Goal: Transaction & Acquisition: Purchase product/service

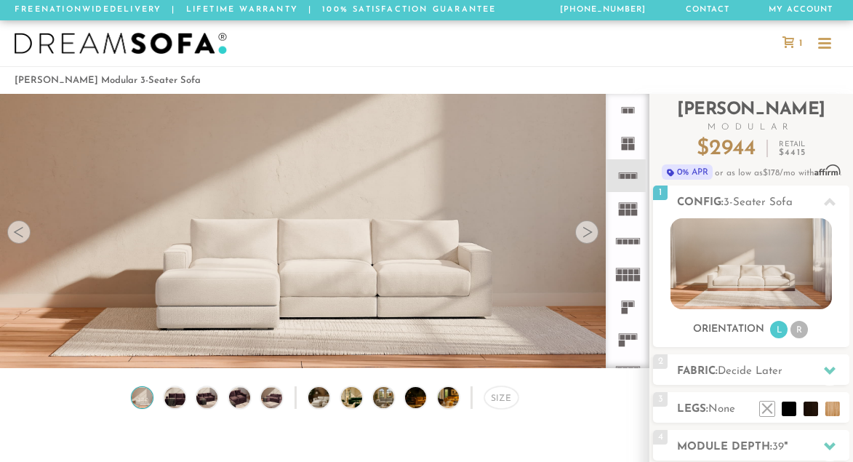
click at [787, 44] on icon at bounding box center [789, 42] width 12 height 12
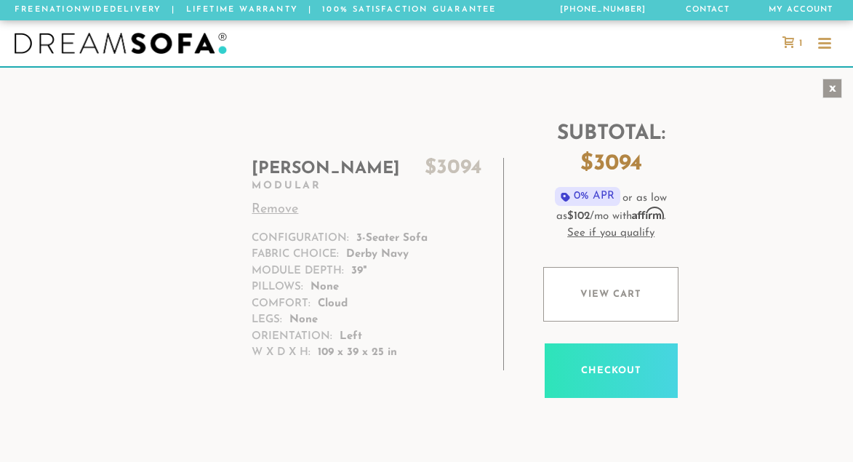
click at [832, 87] on div "x" at bounding box center [833, 89] width 20 height 20
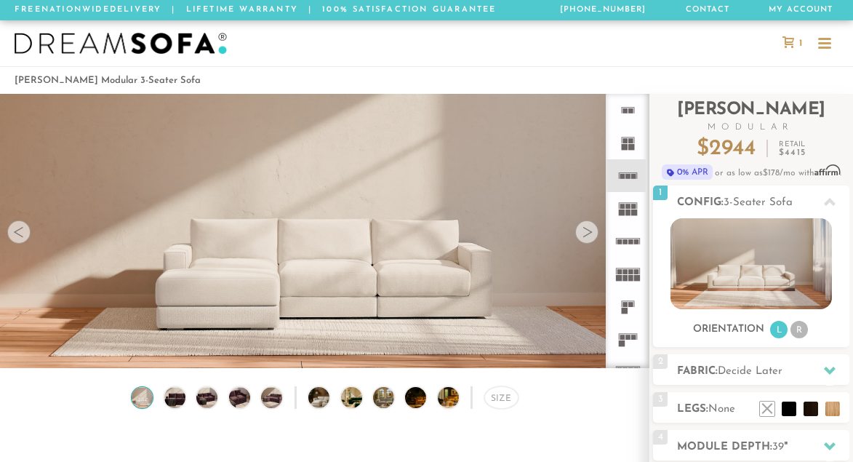
click at [796, 42] on span "1" at bounding box center [799, 43] width 7 height 9
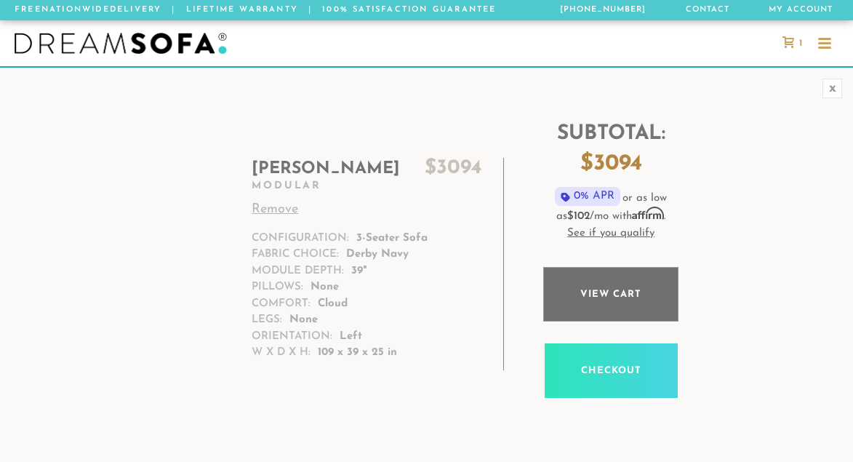
click at [610, 286] on link "View cart" at bounding box center [611, 294] width 135 height 55
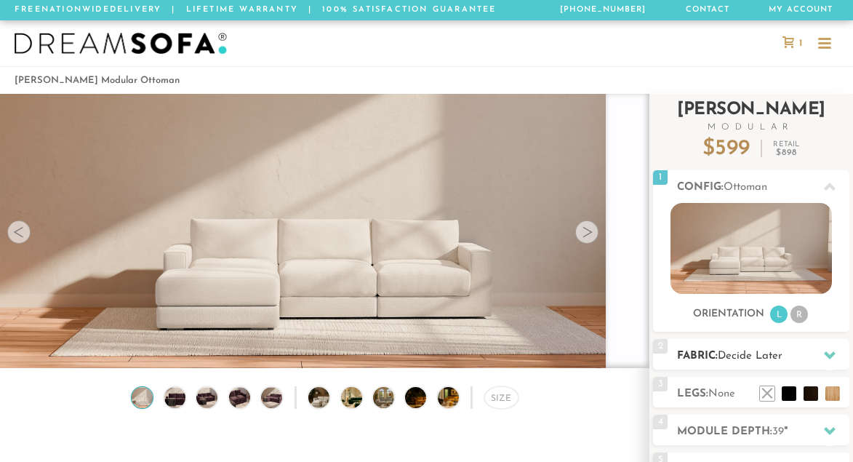
click at [758, 364] on h2 "Fabric: Decide Later" at bounding box center [763, 356] width 172 height 17
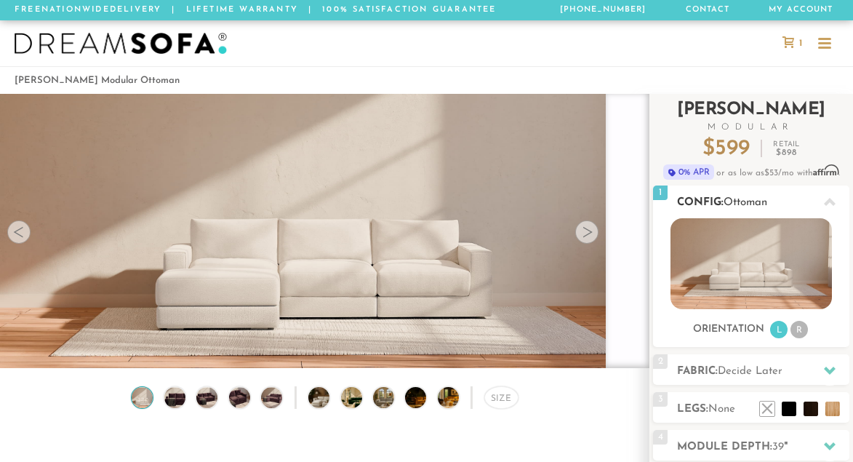
scroll to position [97, 0]
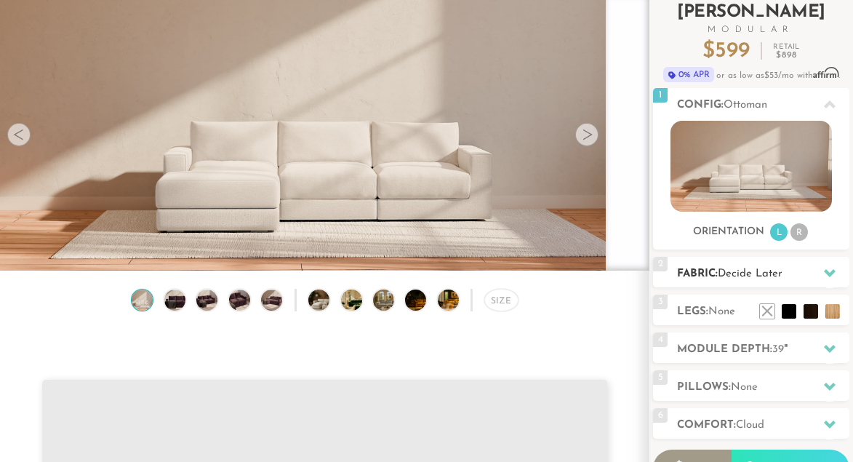
click at [816, 275] on div at bounding box center [830, 273] width 31 height 30
click at [832, 271] on icon at bounding box center [830, 273] width 12 height 8
click at [716, 278] on h2 "Fabric: Decide Later" at bounding box center [763, 274] width 172 height 17
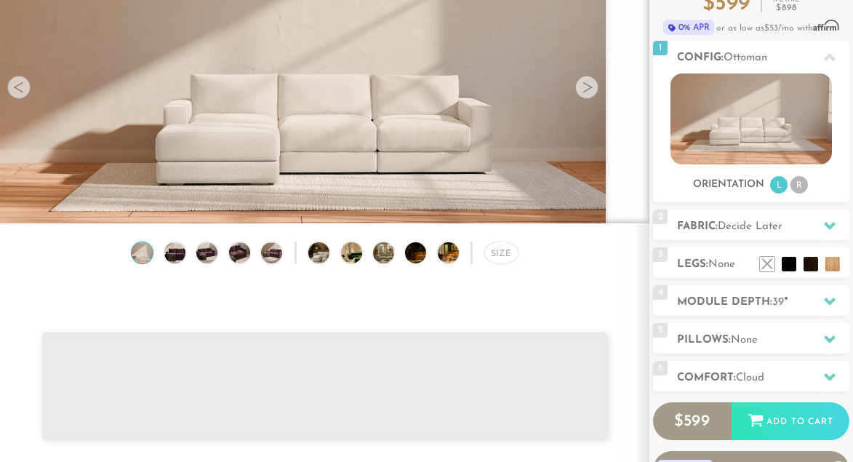
scroll to position [123, 0]
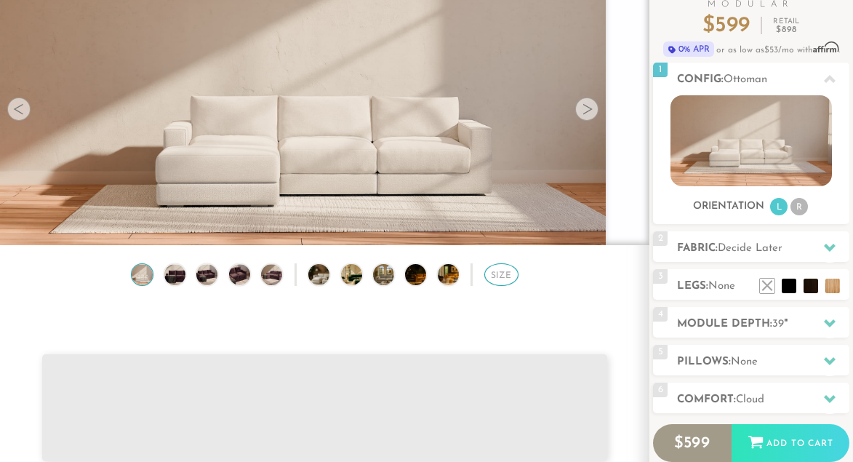
click at [498, 274] on div "Size" at bounding box center [502, 274] width 34 height 23
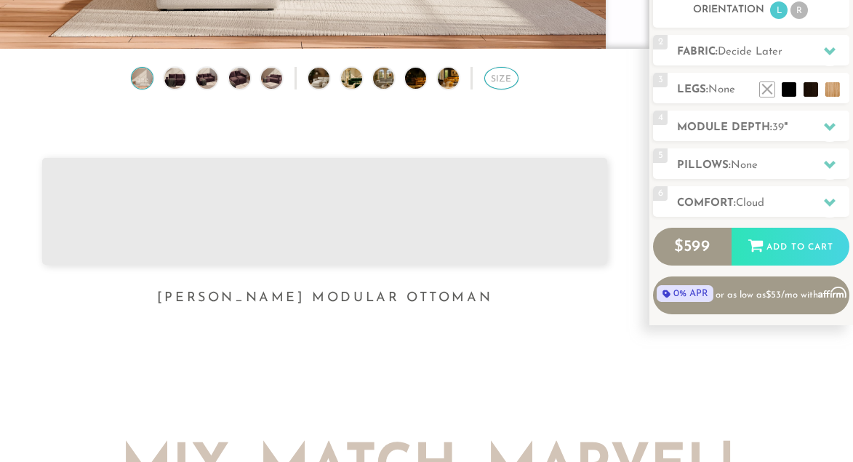
scroll to position [338, 0]
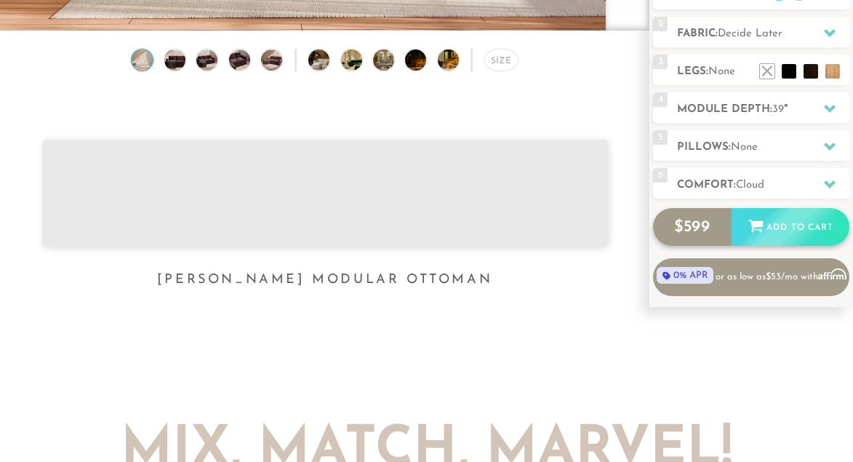
click at [767, 238] on div "Add to Cart" at bounding box center [791, 227] width 118 height 39
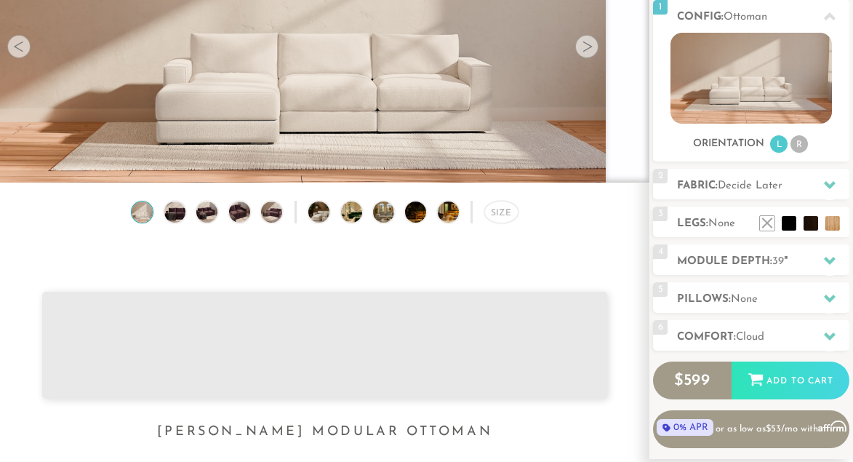
scroll to position [0, 0]
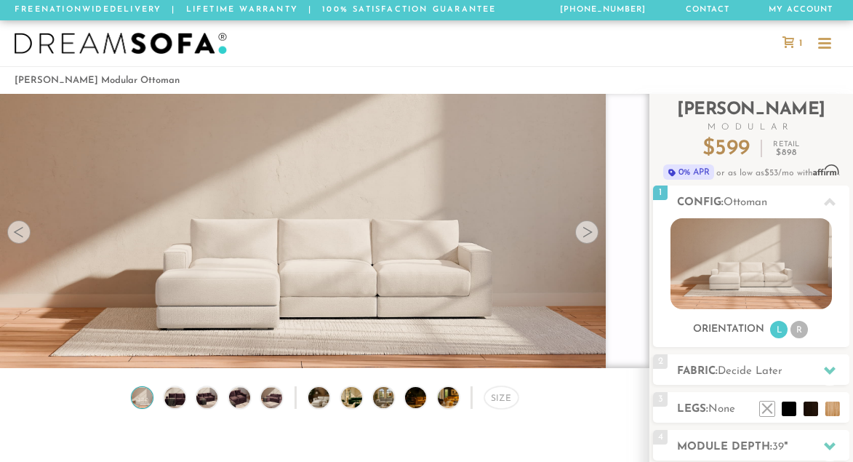
click at [793, 42] on icon at bounding box center [789, 42] width 12 height 12
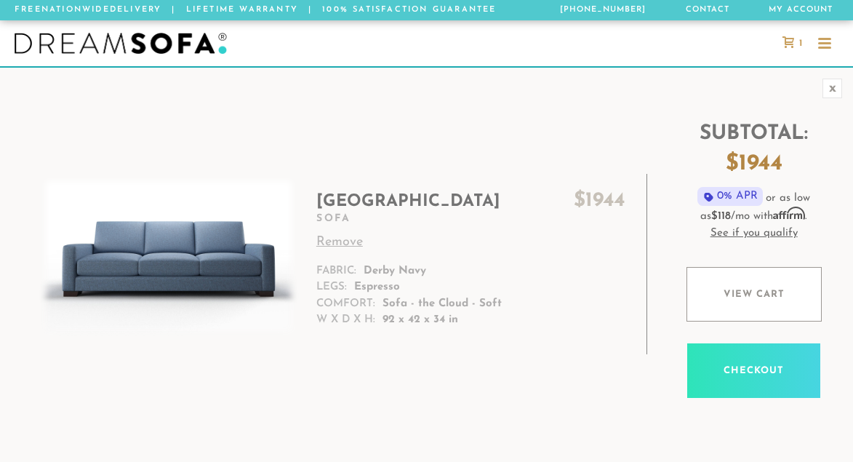
click at [122, 39] on img at bounding box center [121, 44] width 212 height 22
